Goal: Check status: Check status

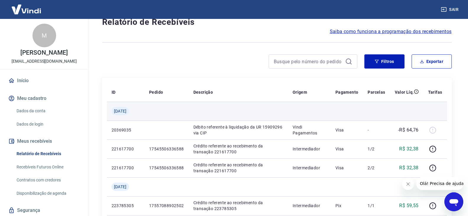
scroll to position [30, 0]
